Goal: Information Seeking & Learning: Learn about a topic

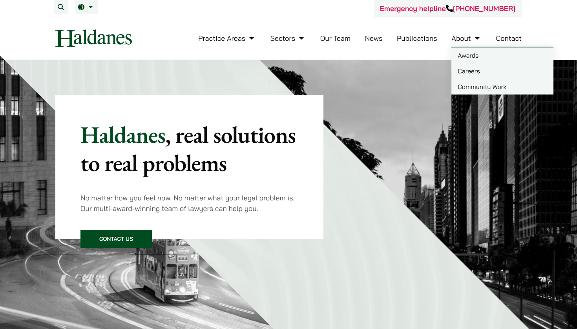
click at [471, 68] on link "Careers" at bounding box center [502, 71] width 102 height 16
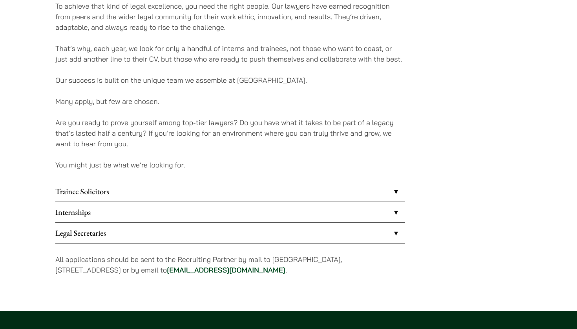
scroll to position [613, 0]
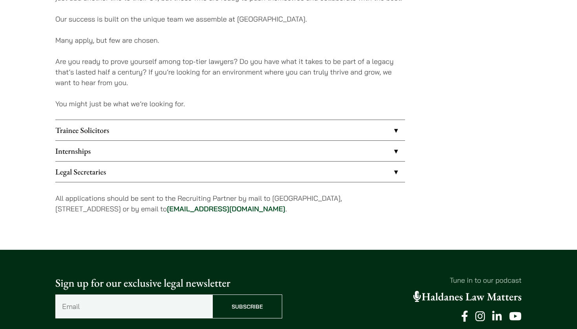
click at [230, 131] on link "Trainee Solicitors" at bounding box center [230, 130] width 350 height 20
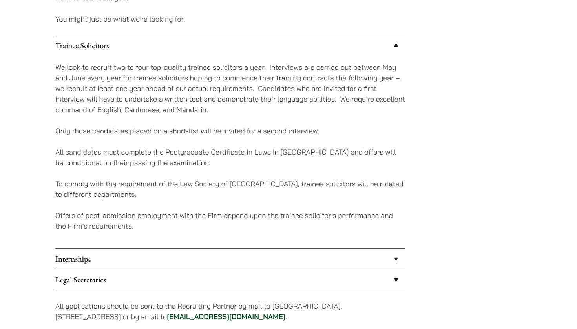
scroll to position [698, 0]
click at [230, 131] on p "Only those candidates placed on a short-list will be invited for a second inter…" at bounding box center [230, 130] width 350 height 11
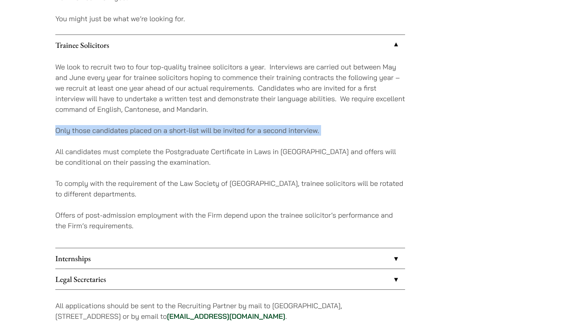
click at [230, 131] on p "Only those candidates placed on a short-list will be invited for a second inter…" at bounding box center [230, 130] width 350 height 11
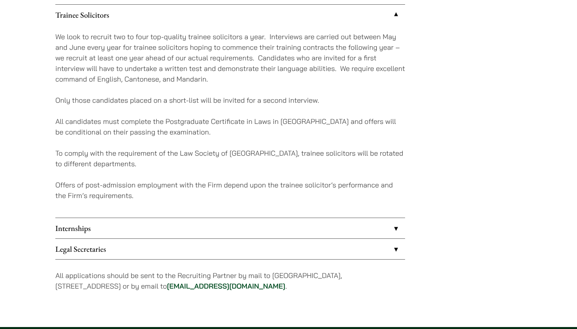
scroll to position [746, 0]
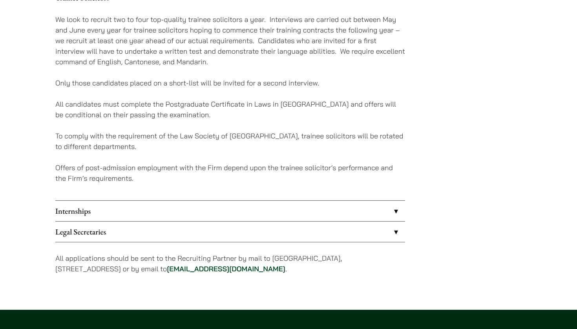
click at [175, 211] on link "Internships" at bounding box center [230, 211] width 350 height 20
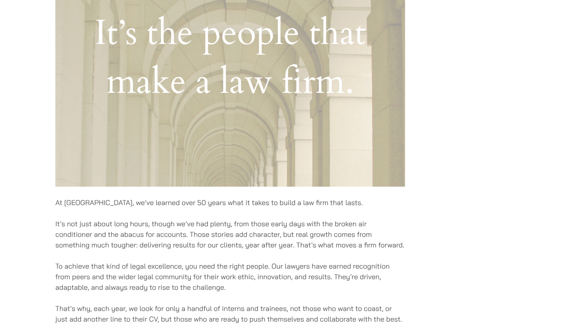
scroll to position [28, 0]
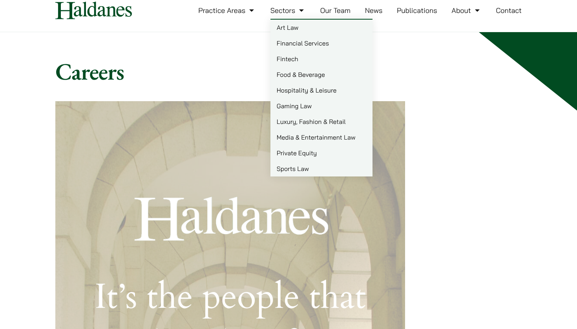
click at [290, 8] on link "Sectors" at bounding box center [287, 10] width 35 height 9
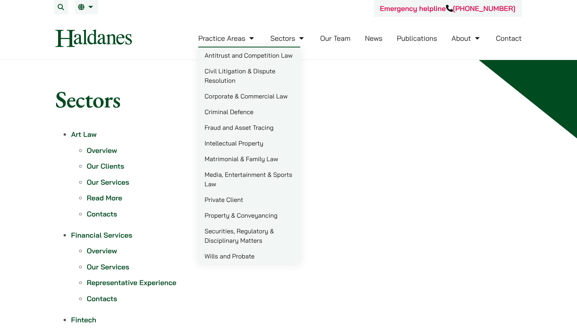
click at [231, 200] on link "Private Client" at bounding box center [249, 200] width 102 height 16
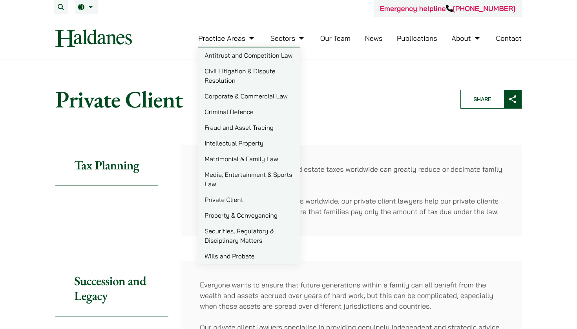
click at [226, 162] on link "Matrimonial & Family Law" at bounding box center [249, 159] width 102 height 16
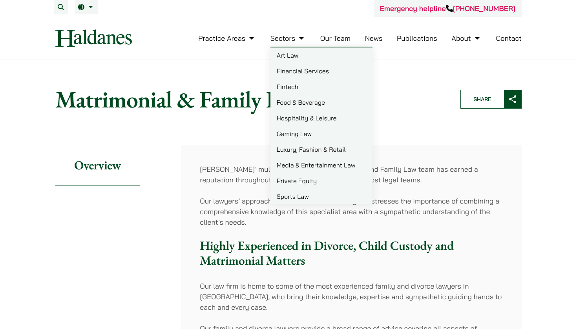
click at [326, 40] on link "Our Team" at bounding box center [335, 38] width 30 height 9
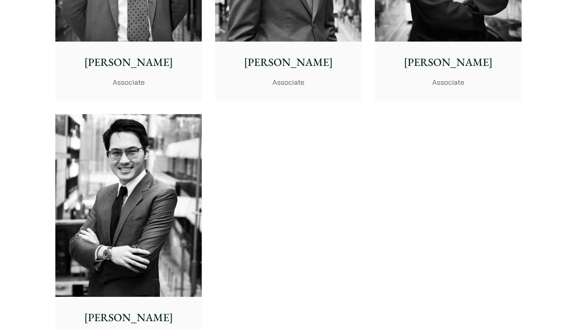
scroll to position [3283, 0]
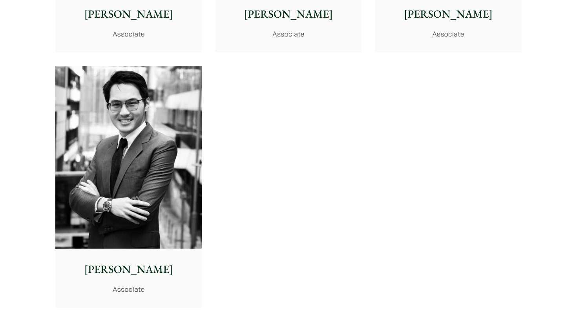
click at [149, 185] on img at bounding box center [128, 157] width 146 height 183
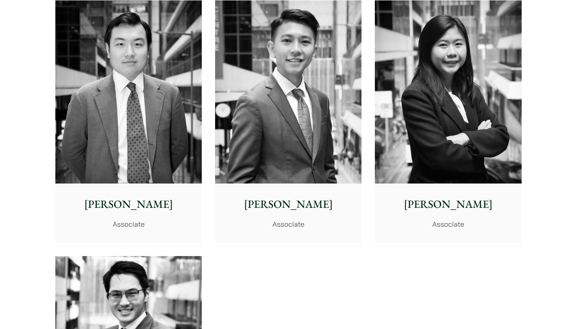
scroll to position [3038, 0]
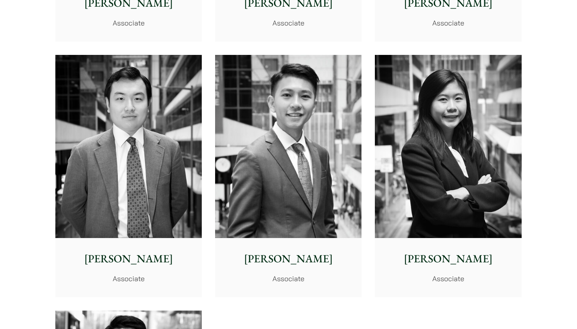
click at [328, 179] on img at bounding box center [288, 146] width 146 height 183
click at [123, 165] on img at bounding box center [128, 146] width 146 height 183
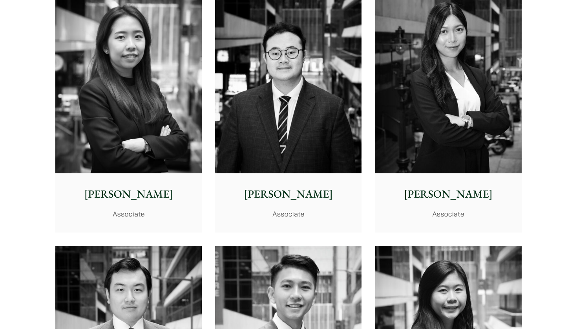
scroll to position [2849, 0]
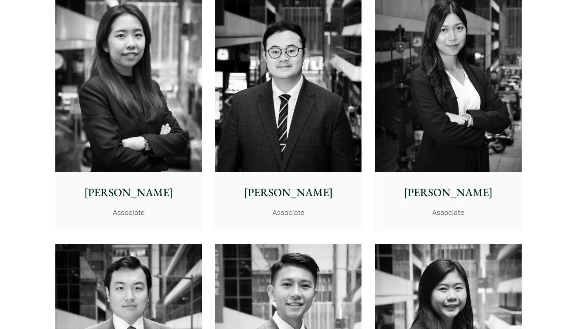
click at [409, 79] on img at bounding box center [448, 80] width 146 height 183
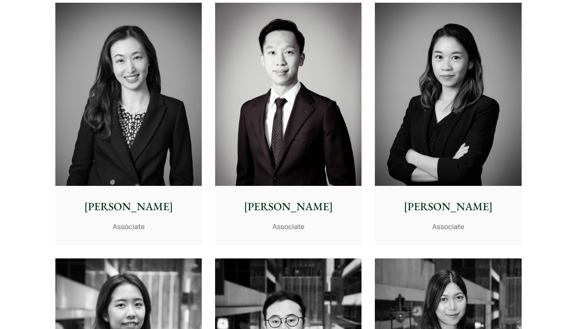
scroll to position [2573, 0]
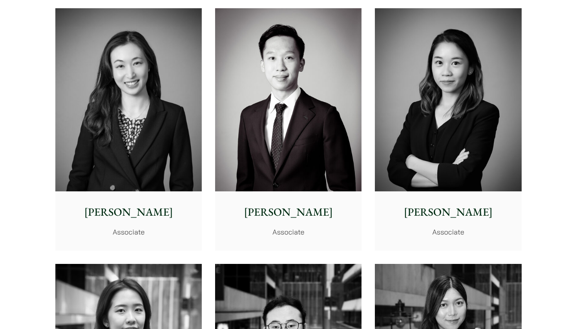
click at [449, 115] on img at bounding box center [448, 99] width 146 height 183
click at [257, 124] on img at bounding box center [288, 99] width 146 height 183
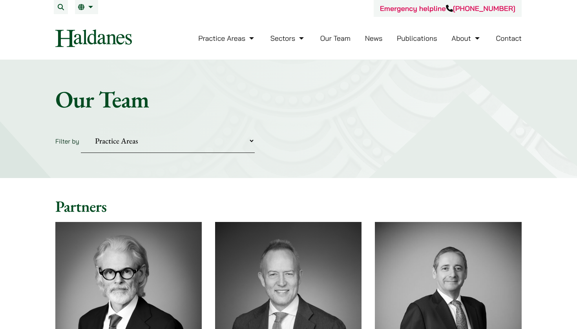
scroll to position [0, 0]
click at [394, 42] on ul "Practice Areas Antitrust and Competition Law Civil Litigation & Dispute Resolut…" at bounding box center [359, 38] width 323 height 17
click at [385, 38] on ul "Practice Areas Antitrust and Competition Law Civil Litigation & Dispute Resolut…" at bounding box center [359, 38] width 323 height 17
click at [379, 38] on link "News" at bounding box center [374, 38] width 18 height 9
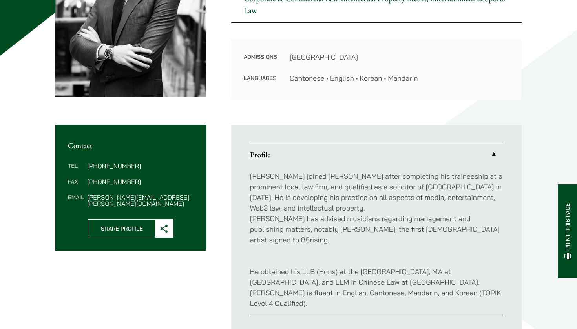
scroll to position [178, 0]
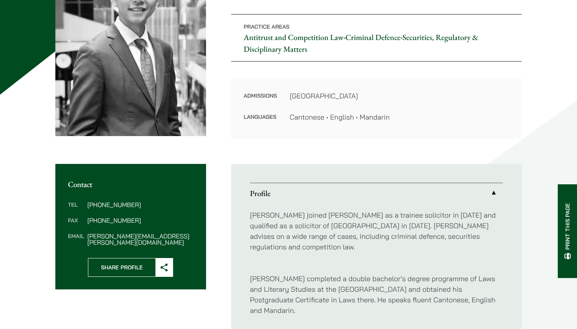
scroll to position [183, 0]
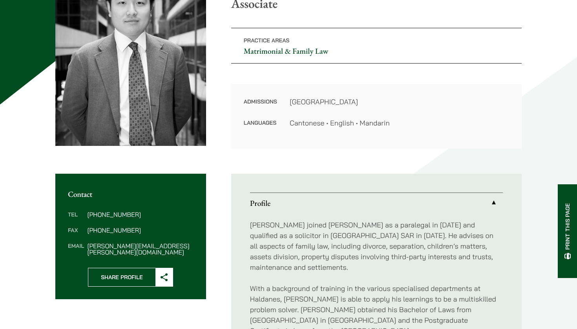
scroll to position [128, 0]
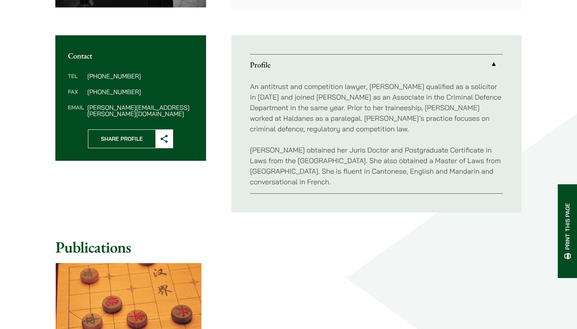
scroll to position [270, 0]
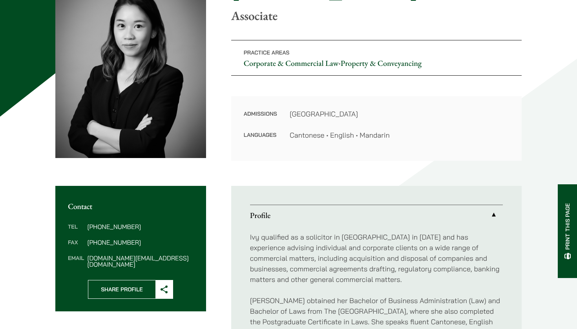
scroll to position [117, 0]
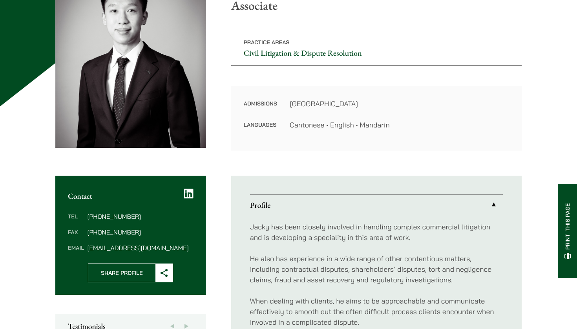
scroll to position [126, 0]
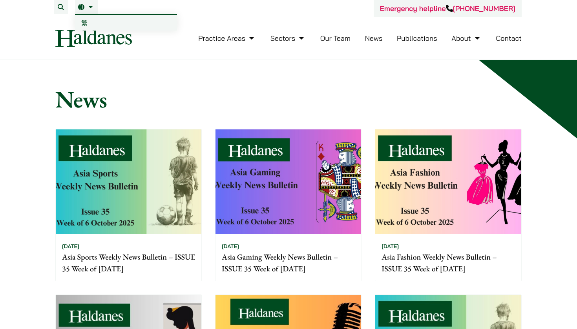
click at [83, 8] on link "EN" at bounding box center [86, 7] width 17 height 6
click at [87, 30] on link "繁" at bounding box center [126, 23] width 102 height 16
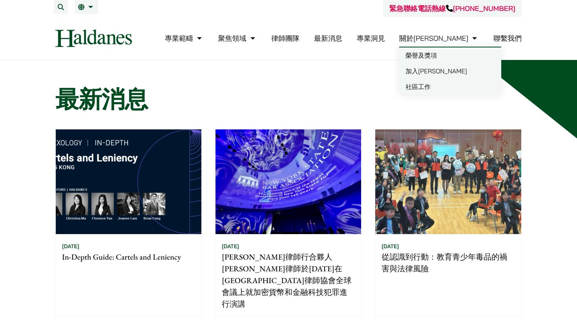
click at [466, 72] on link "加入[PERSON_NAME]" at bounding box center [450, 71] width 102 height 16
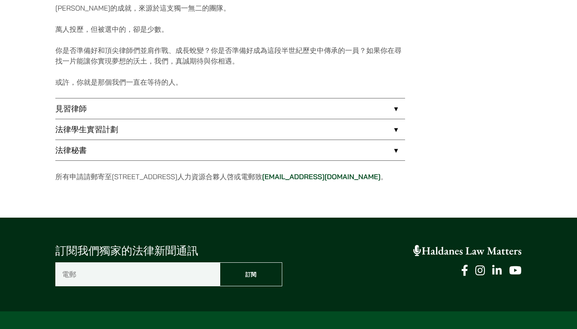
scroll to position [615, 0]
